Goal: Information Seeking & Learning: Understand process/instructions

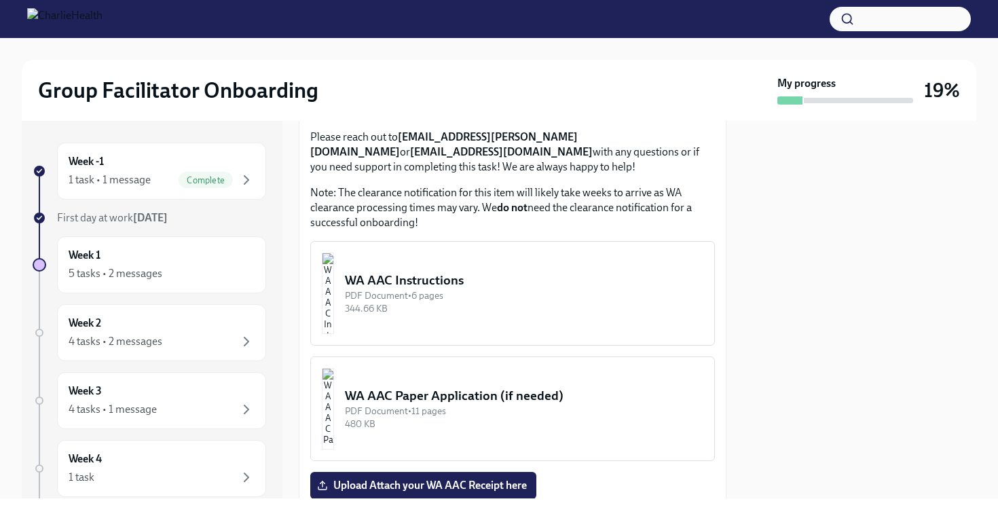
scroll to position [1126, 0]
click at [541, 386] on div "WA AAC Paper Application (if needed)" at bounding box center [524, 395] width 358 height 18
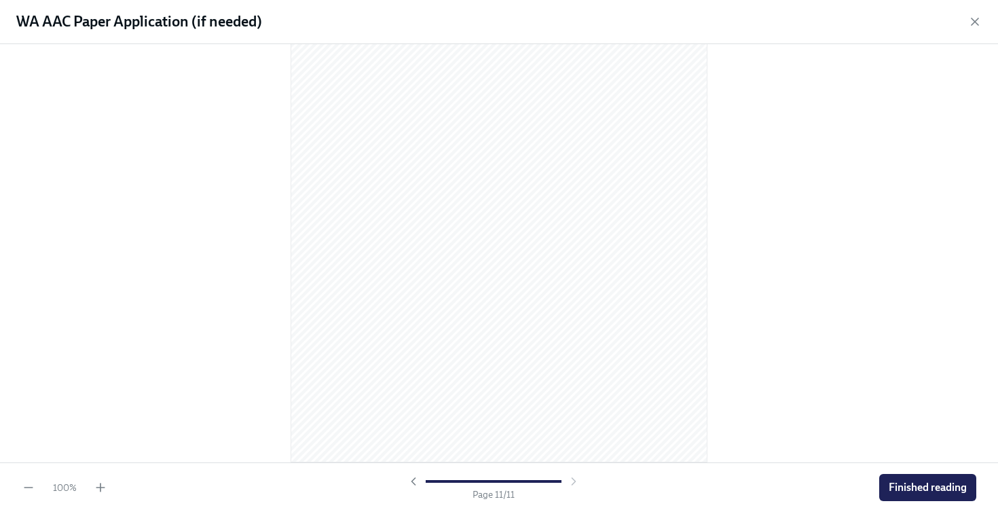
scroll to position [5641, 0]
click at [929, 483] on span "Finished reading" at bounding box center [928, 488] width 78 height 14
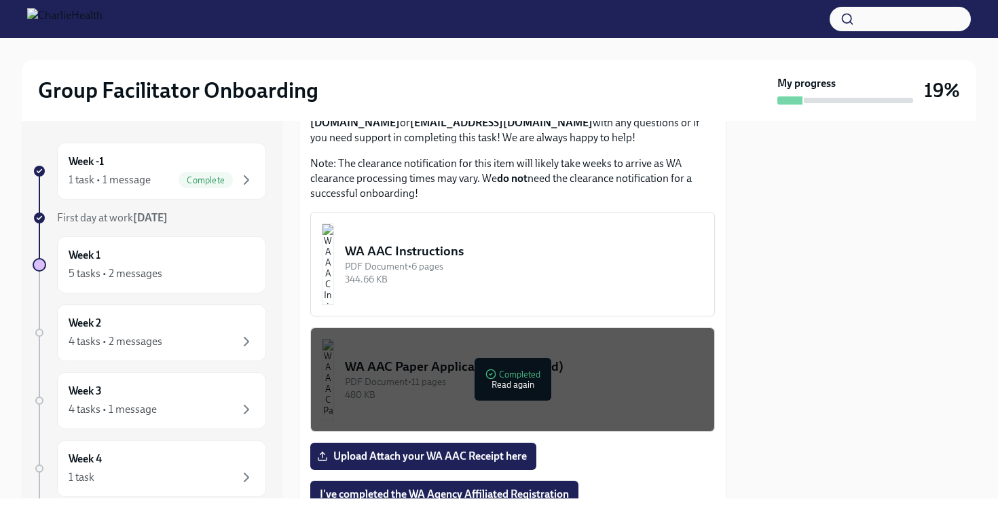
scroll to position [1154, 1]
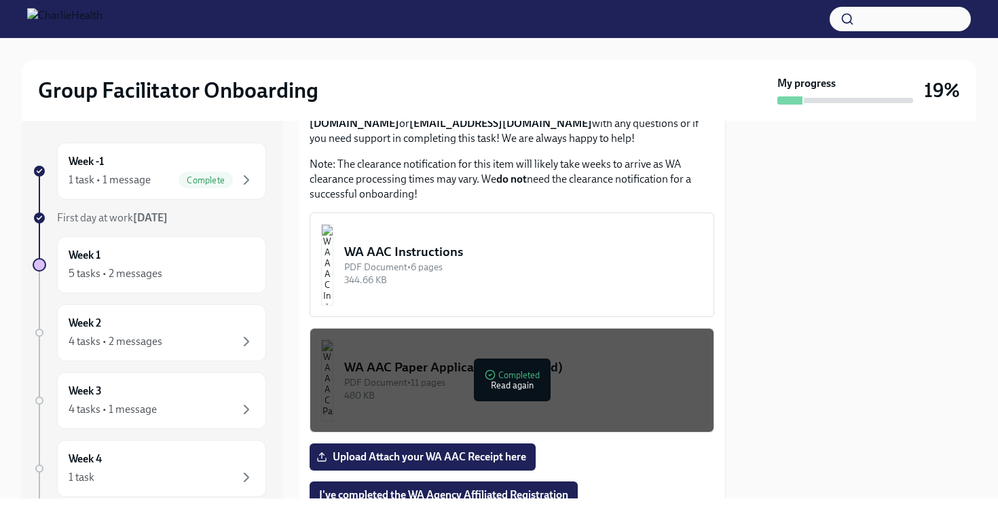
click at [584, 274] on div "344.66 KB" at bounding box center [523, 280] width 358 height 13
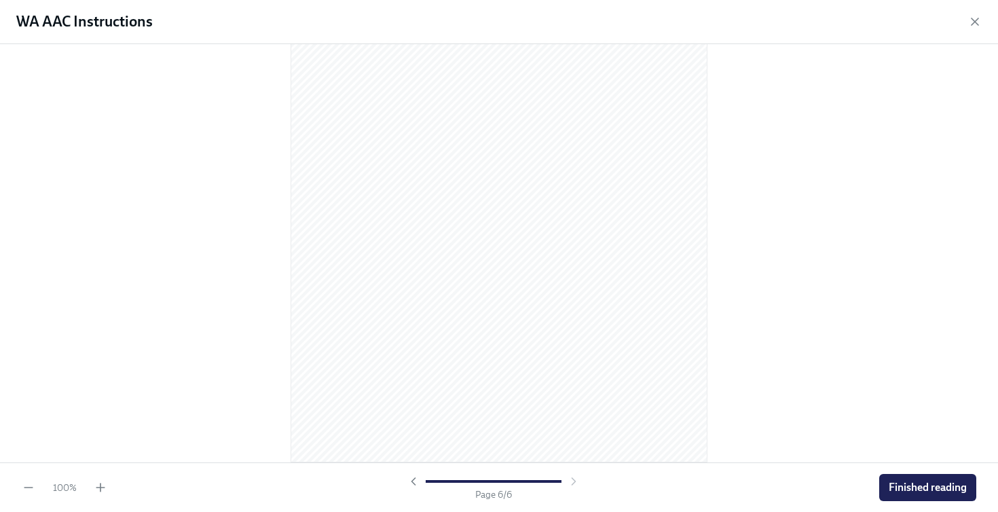
scroll to position [2892, 0]
click at [916, 484] on span "Finished reading" at bounding box center [928, 488] width 78 height 14
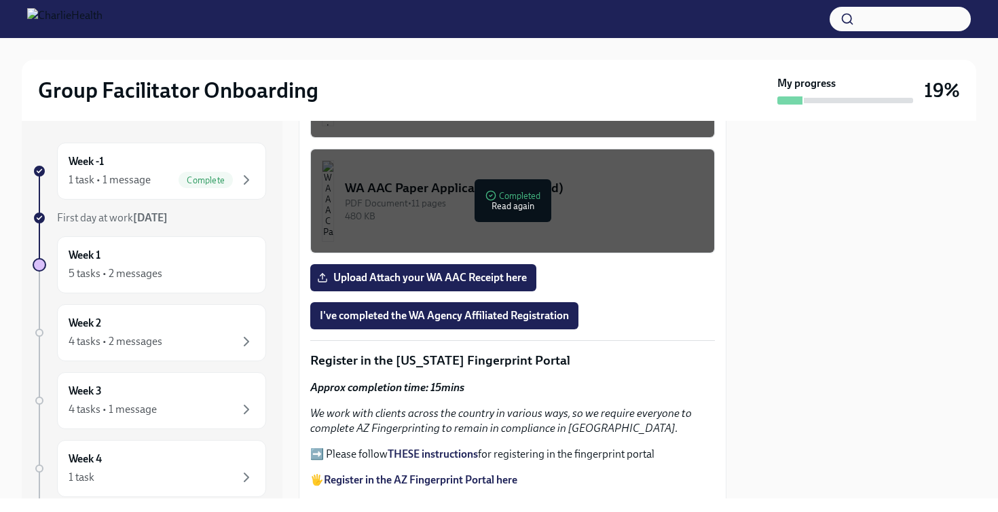
scroll to position [1221, 0]
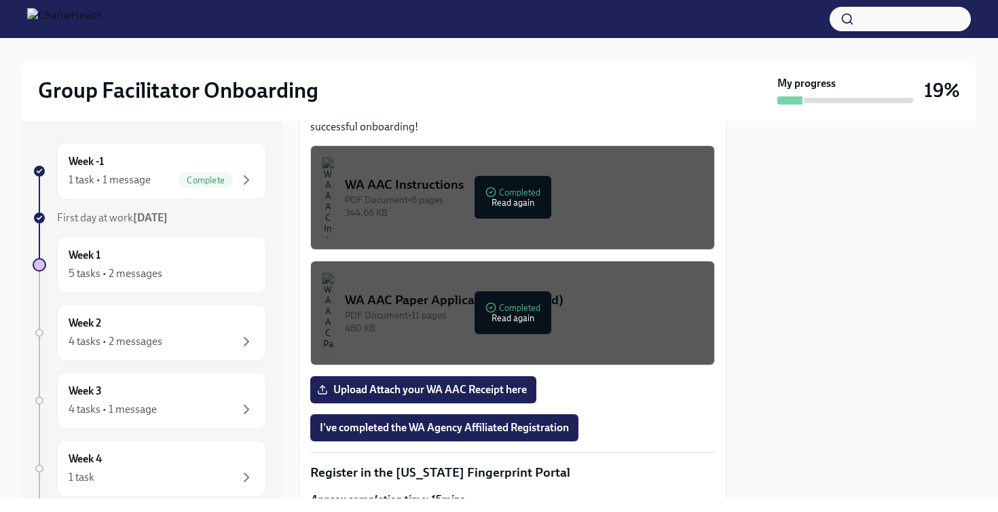
click at [416, 309] on div "PDF Document • 11 pages" at bounding box center [524, 315] width 358 height 13
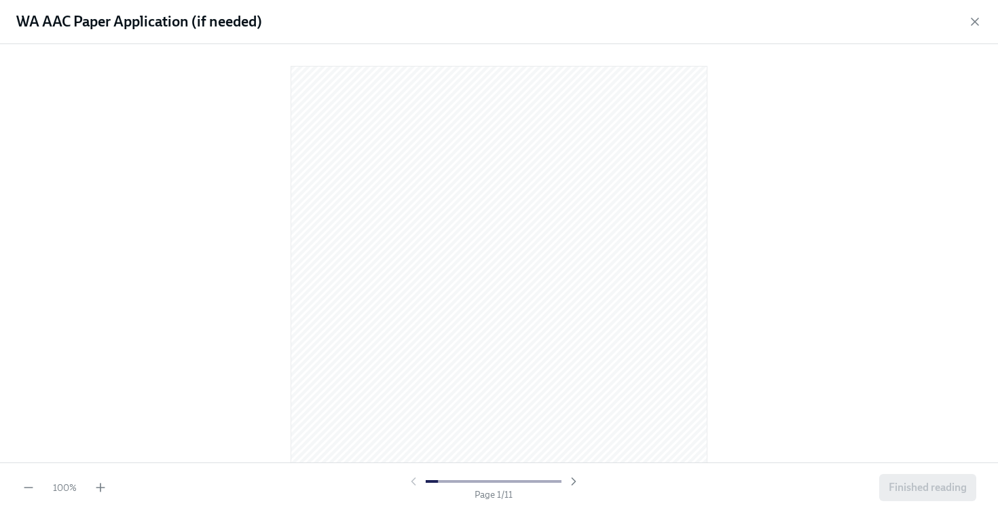
scroll to position [0, 0]
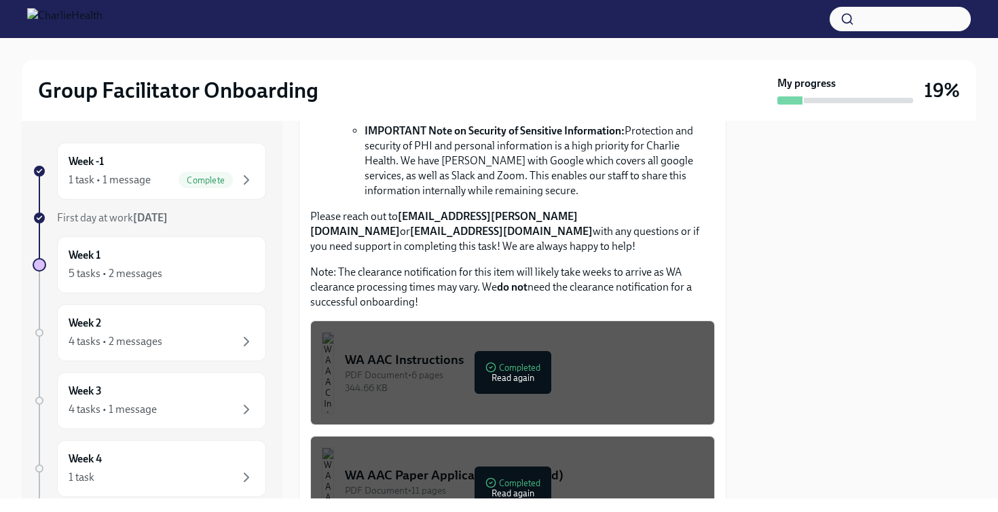
scroll to position [1105, 0]
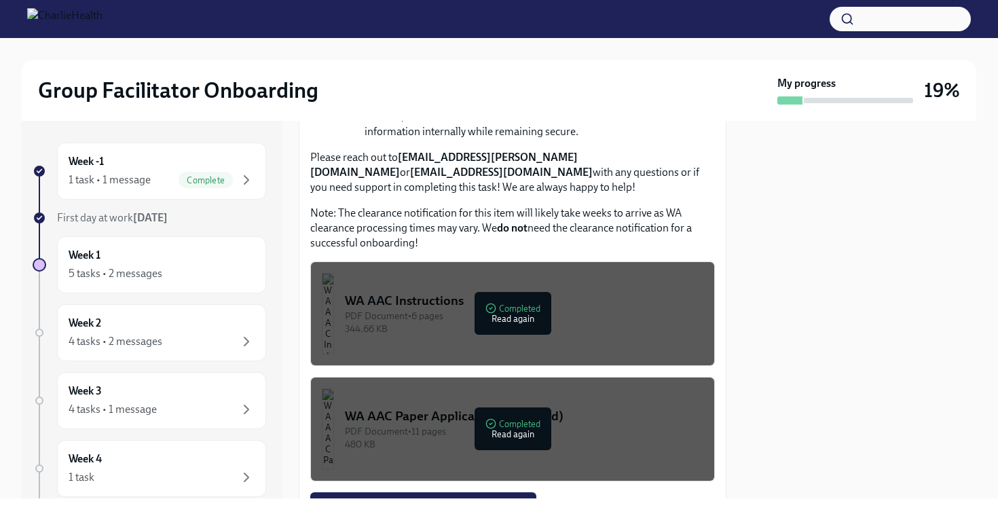
click at [586, 292] on div "WA AAC Instructions" at bounding box center [524, 301] width 358 height 18
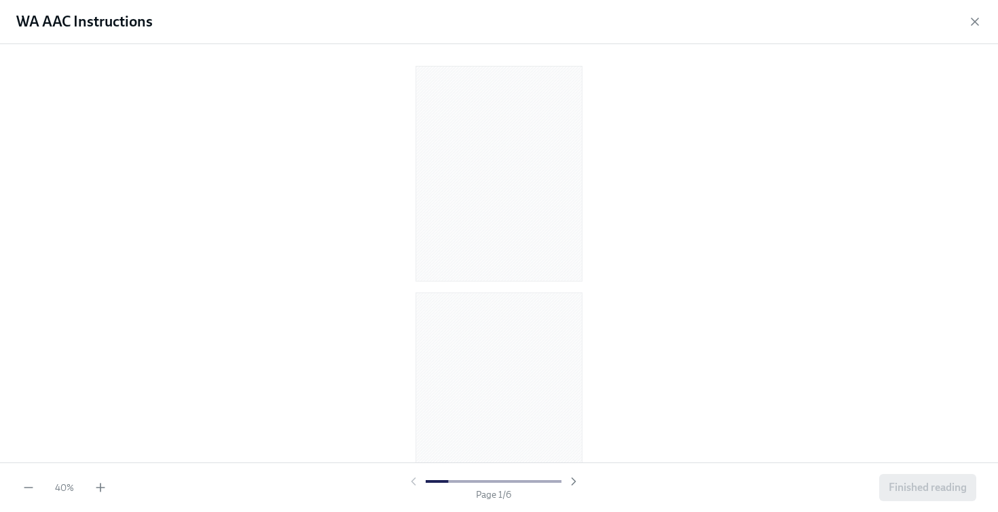
scroll to position [0, 0]
click at [717, 205] on div at bounding box center [499, 250] width 954 height 391
click at [102, 493] on icon "button" at bounding box center [101, 488] width 14 height 14
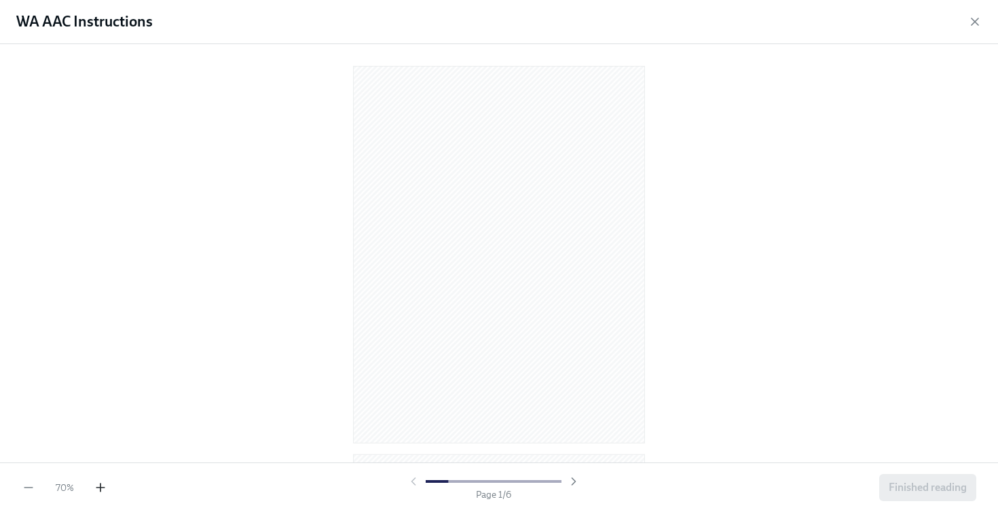
click at [102, 493] on icon "button" at bounding box center [101, 488] width 14 height 14
click at [102, 485] on icon "button" at bounding box center [101, 488] width 14 height 14
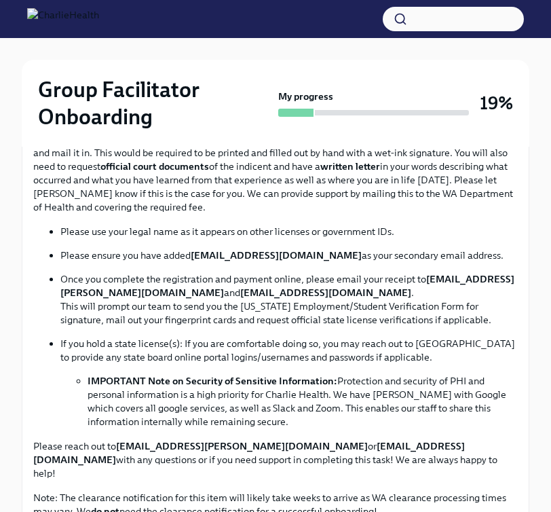
scroll to position [798, 0]
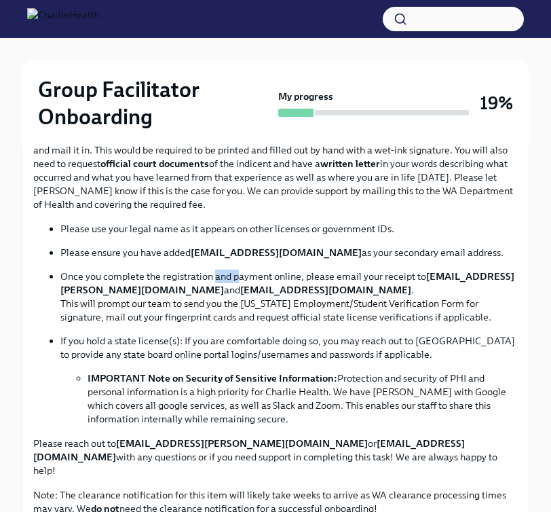
drag, startPoint x: 214, startPoint y: 293, endPoint x: 241, endPoint y: 293, distance: 27.2
click at [241, 293] on p "Once you complete the registration and payment online, please email your receip…" at bounding box center [289, 296] width 458 height 54
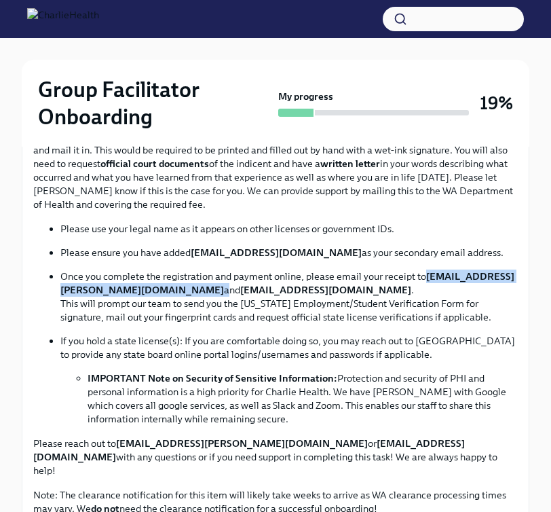
drag, startPoint x: 58, startPoint y: 310, endPoint x: 223, endPoint y: 312, distance: 165.6
click at [224, 312] on ul "Please use your legal name as it appears on other licenses or government IDs. P…" at bounding box center [275, 324] width 485 height 204
copy p "[EMAIL_ADDRESS][PERSON_NAME][DOMAIN_NAME]"
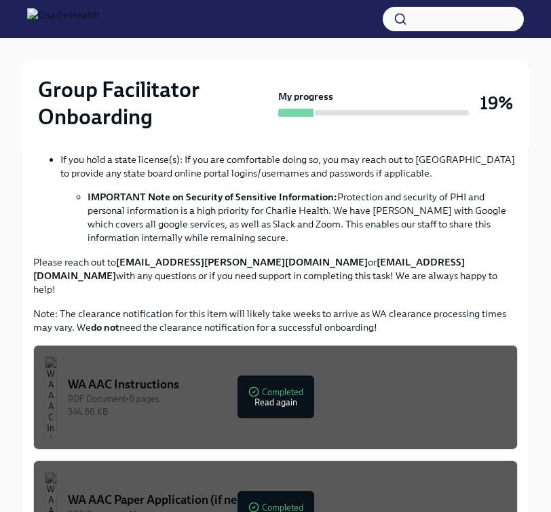
scroll to position [1001, 0]
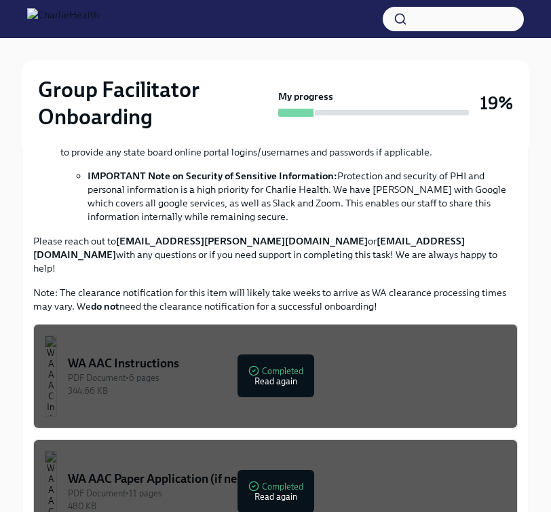
click at [387, 363] on div "WA AAC Instructions" at bounding box center [287, 363] width 439 height 16
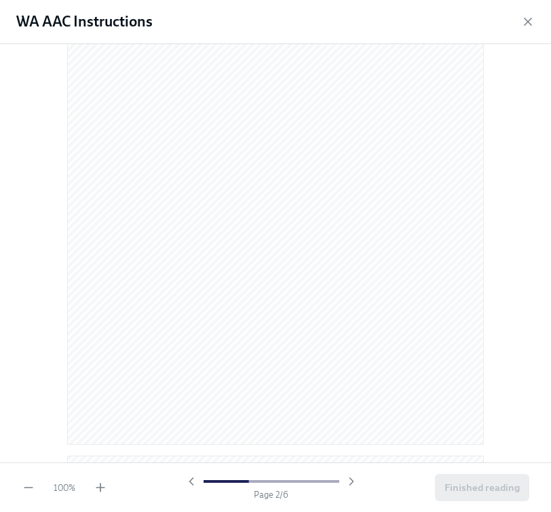
scroll to position [709, 0]
click at [97, 496] on div "90 % Page 2 / 6 Finished reading" at bounding box center [275, 487] width 551 height 50
click at [97, 491] on icon "button" at bounding box center [101, 488] width 14 height 14
click at [99, 485] on icon "button" at bounding box center [101, 488] width 14 height 14
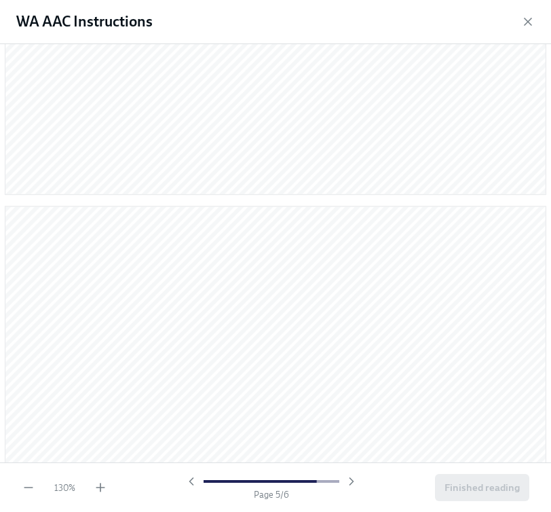
scroll to position [3417, 0]
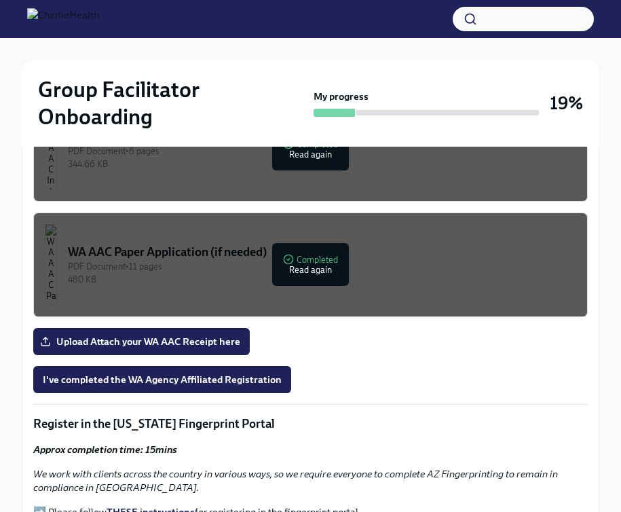
scroll to position [1166, 0]
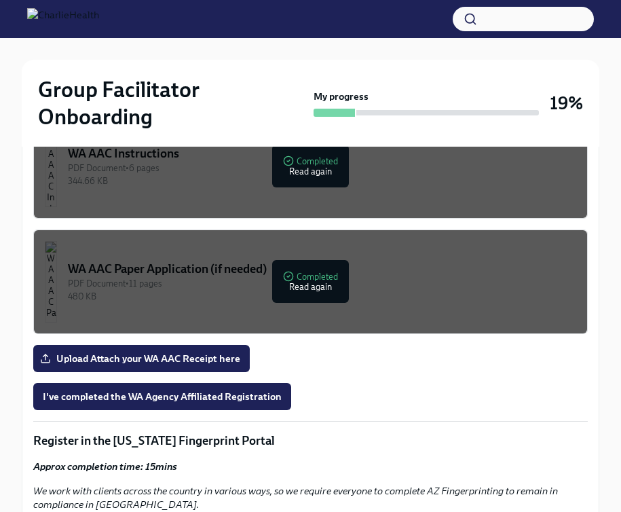
click at [155, 178] on div "344.66 KB" at bounding box center [322, 180] width 508 height 13
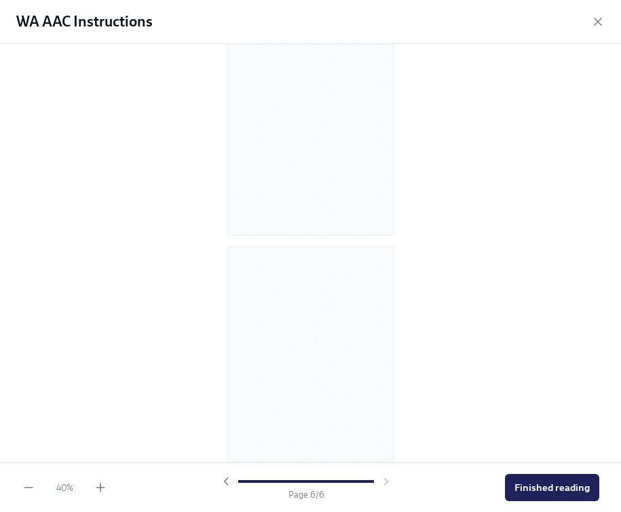
scroll to position [956, 0]
click at [109, 483] on div "40 % Page 6 / 6 Finished reading" at bounding box center [310, 487] width 621 height 50
click at [100, 485] on icon "button" at bounding box center [101, 488] width 14 height 14
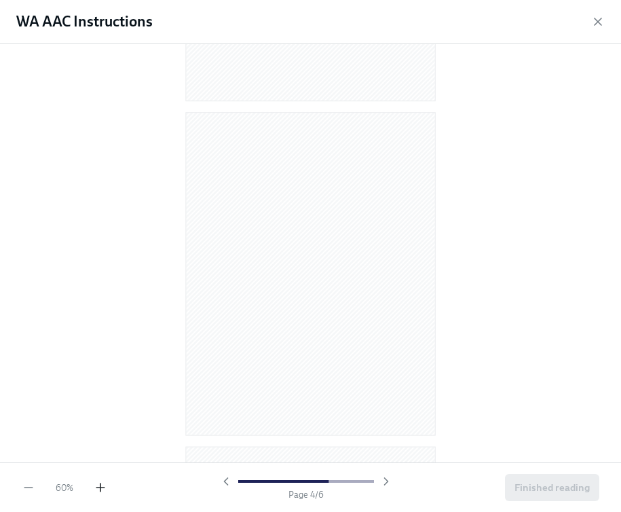
click at [100, 485] on icon "button" at bounding box center [101, 488] width 14 height 14
